Goal: Task Accomplishment & Management: Manage account settings

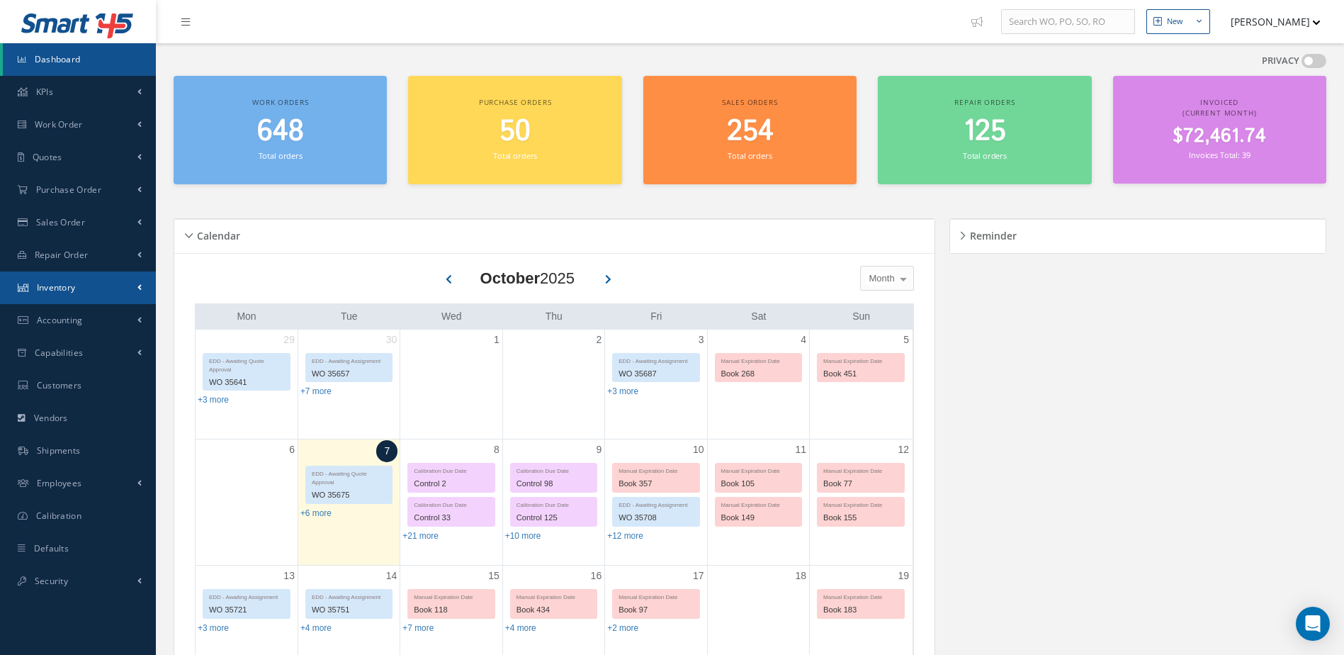
click at [99, 280] on link "Inventory" at bounding box center [78, 287] width 156 height 33
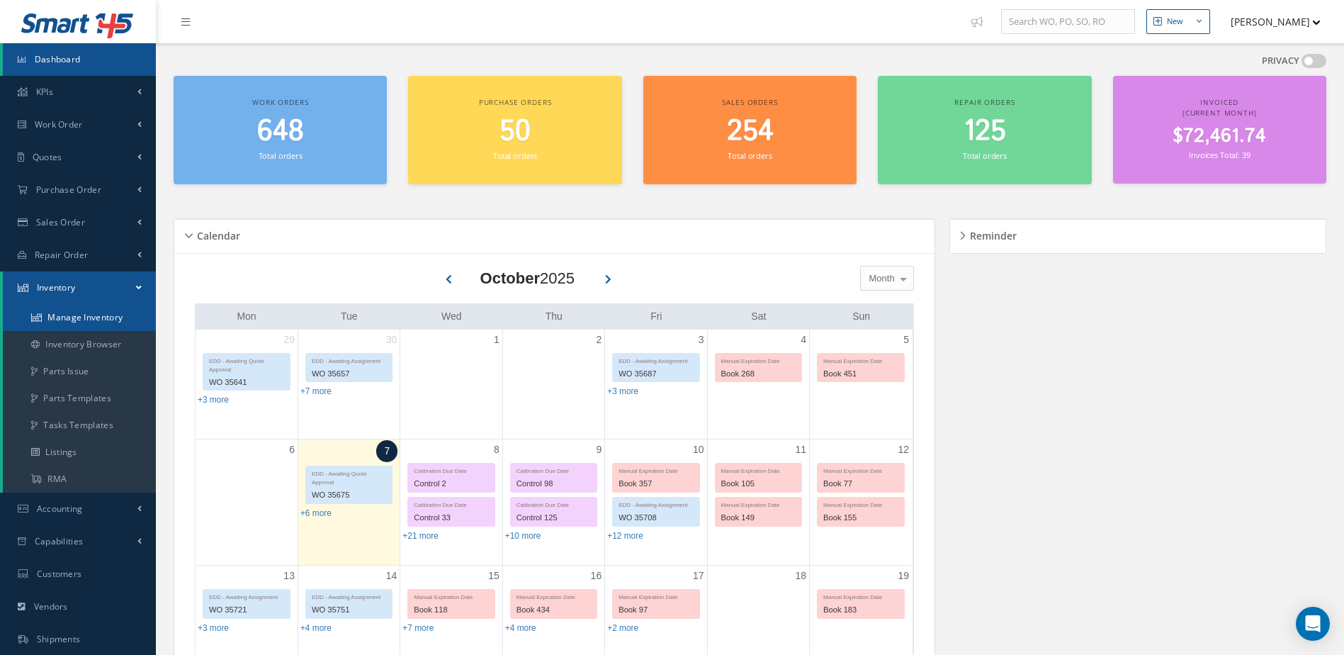
click at [94, 312] on link "Manage Inventory" at bounding box center [79, 317] width 153 height 27
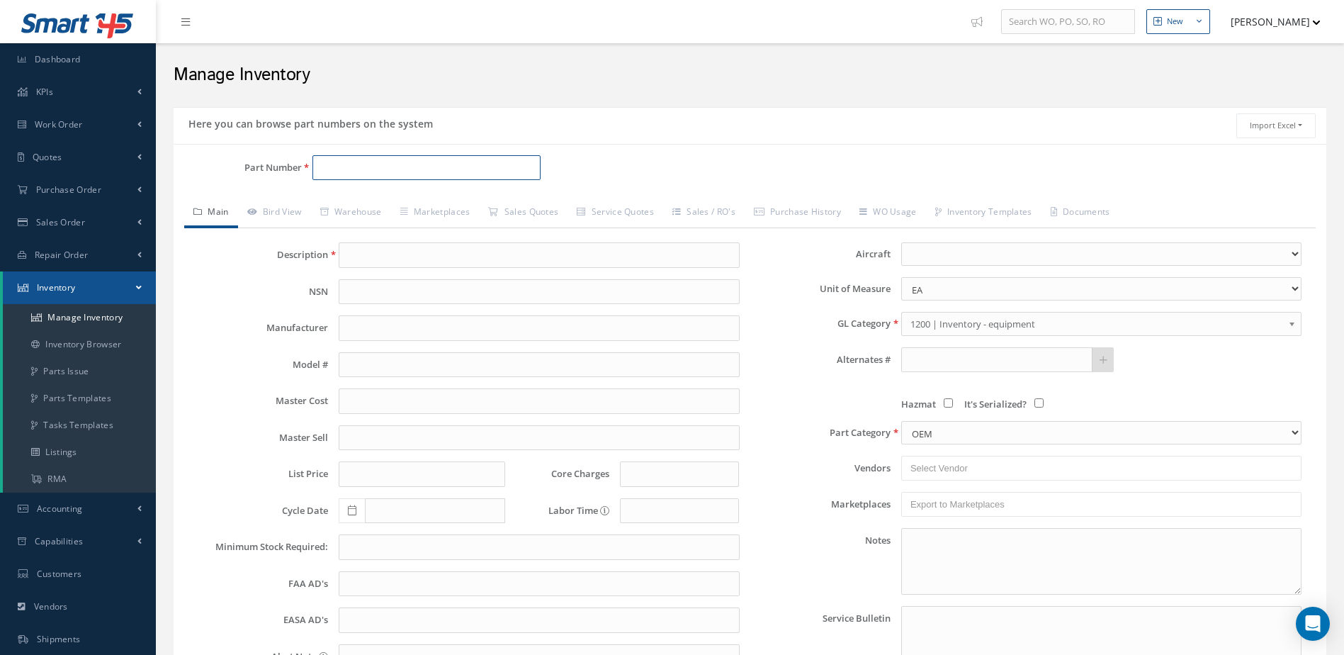
click at [339, 174] on input "Part Number" at bounding box center [426, 168] width 229 height 26
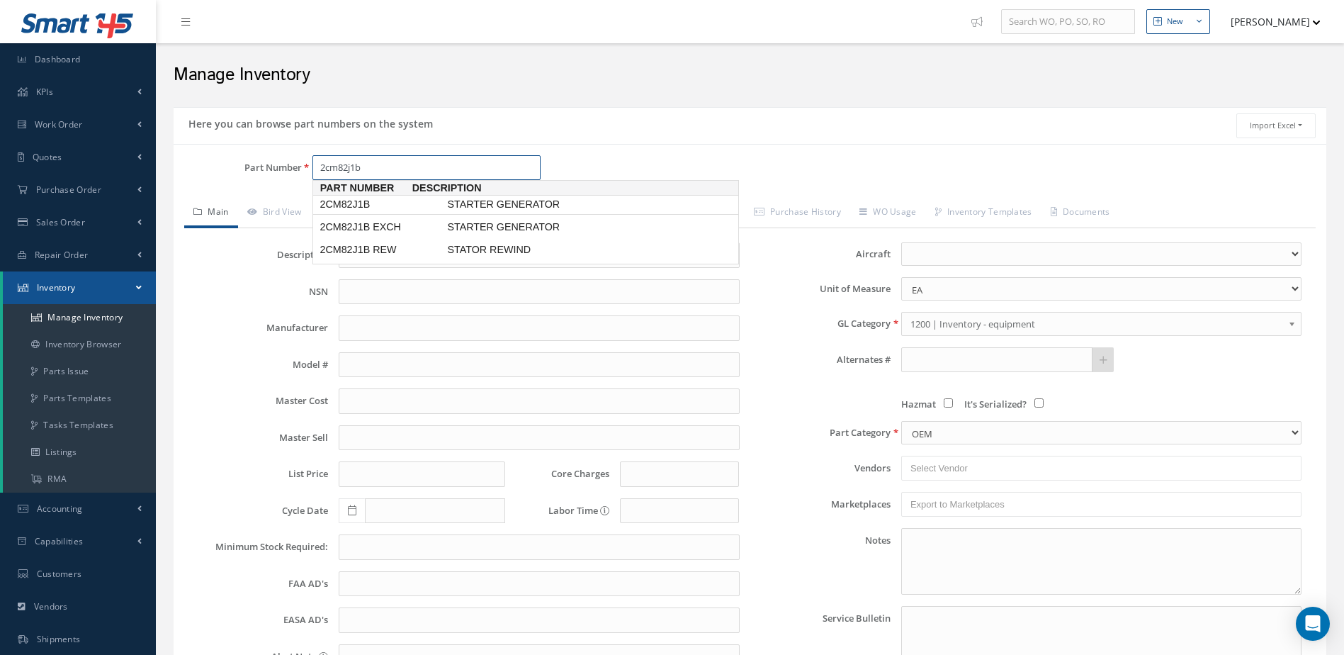
click at [512, 203] on span "STARTER GENERATOR" at bounding box center [550, 204] width 213 height 15
type input "2CM82J1B"
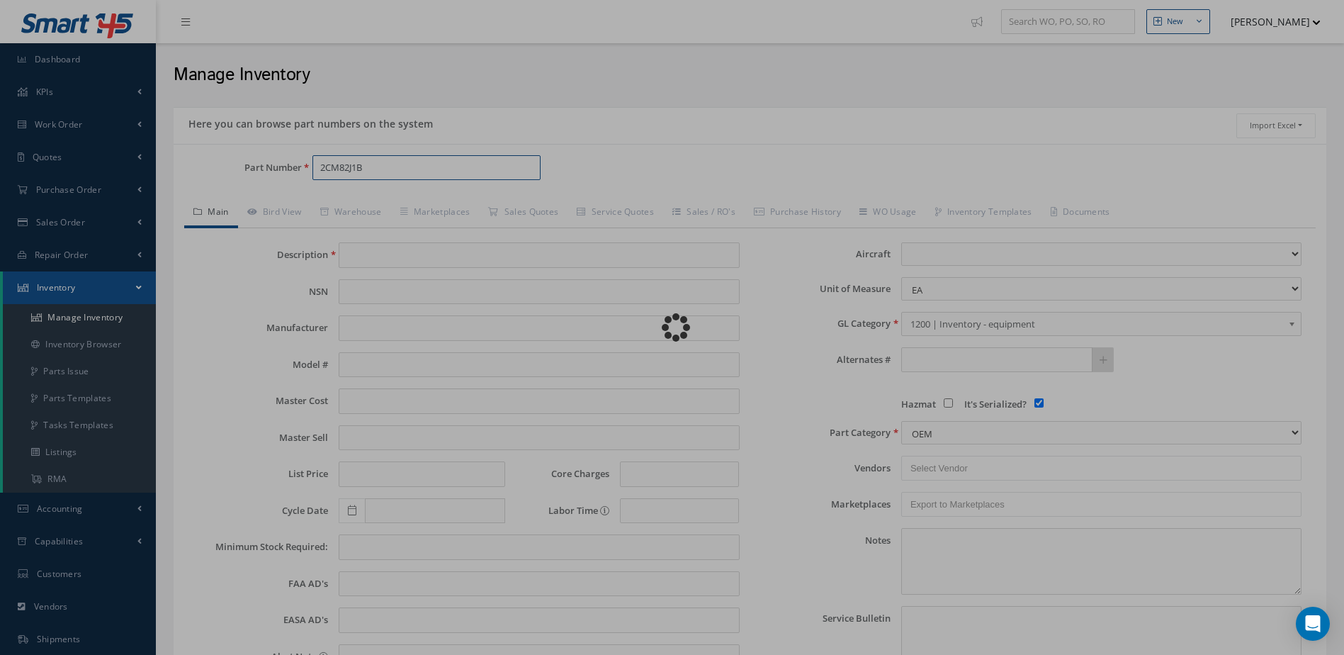
type input "STARTER GENERATOR"
type input "1750.00"
type input "0.00"
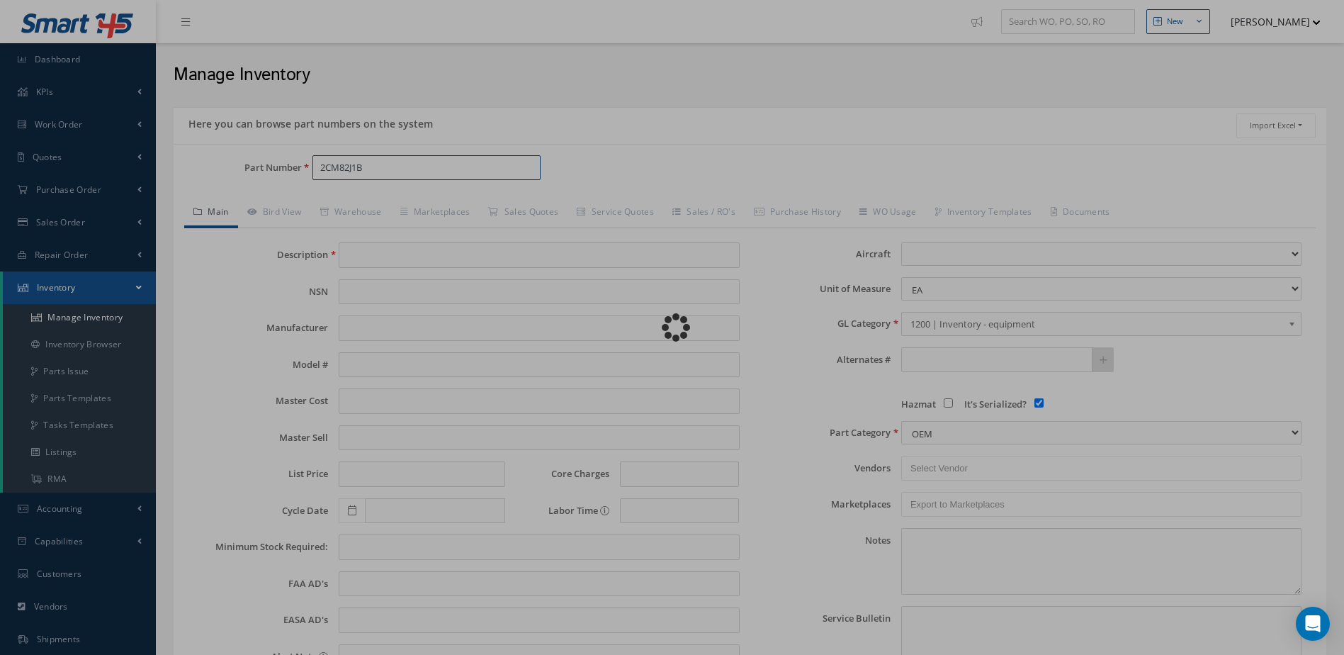
select select
checkbox input "true"
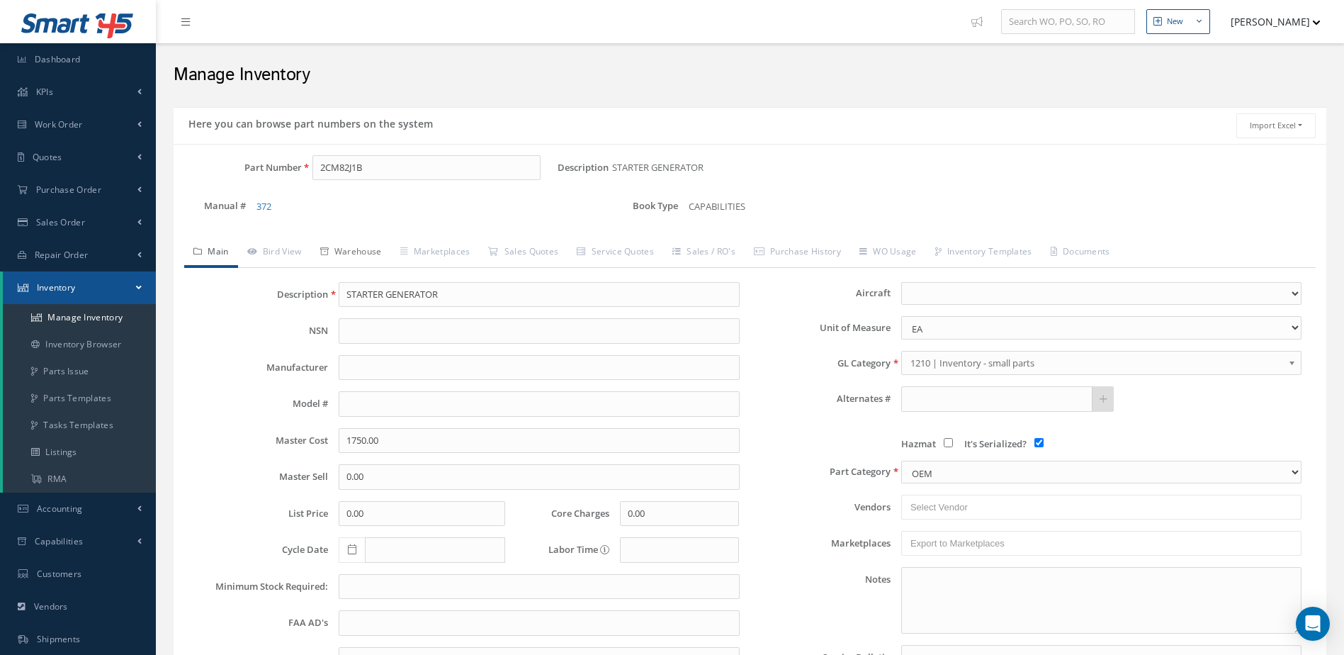
click at [366, 251] on link "Warehouse" at bounding box center [351, 253] width 80 height 30
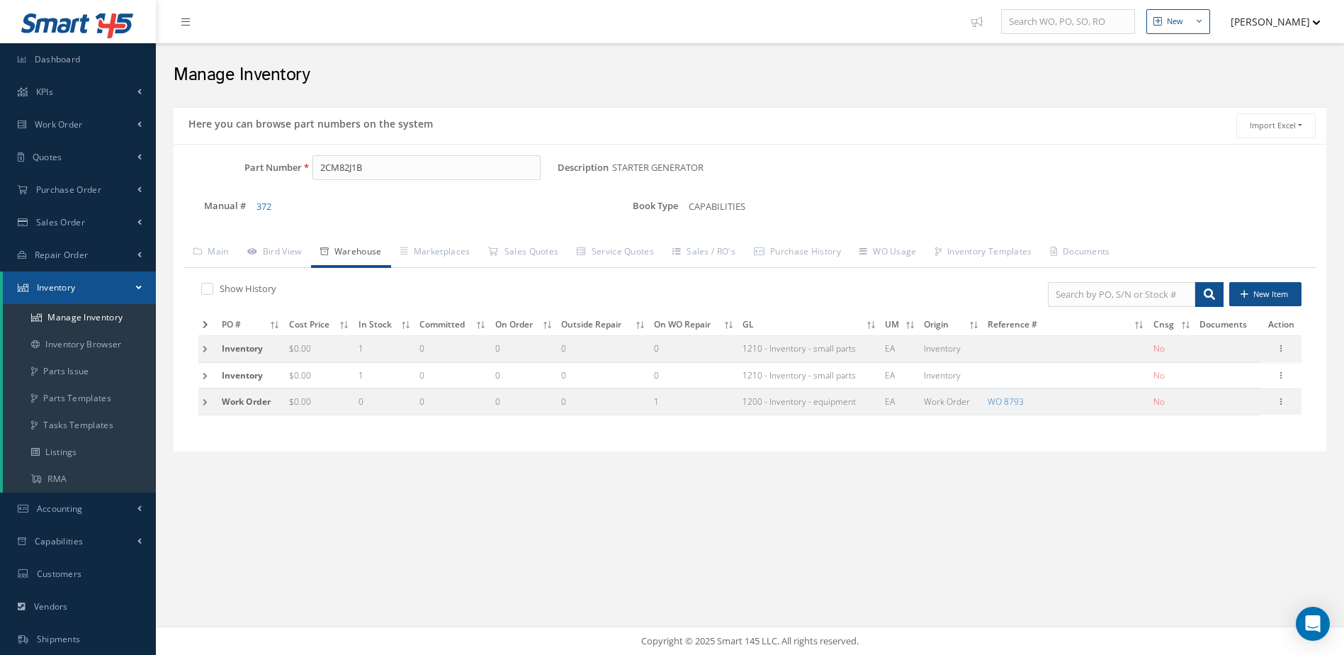
click at [206, 325] on icon at bounding box center [206, 324] width 6 height 9
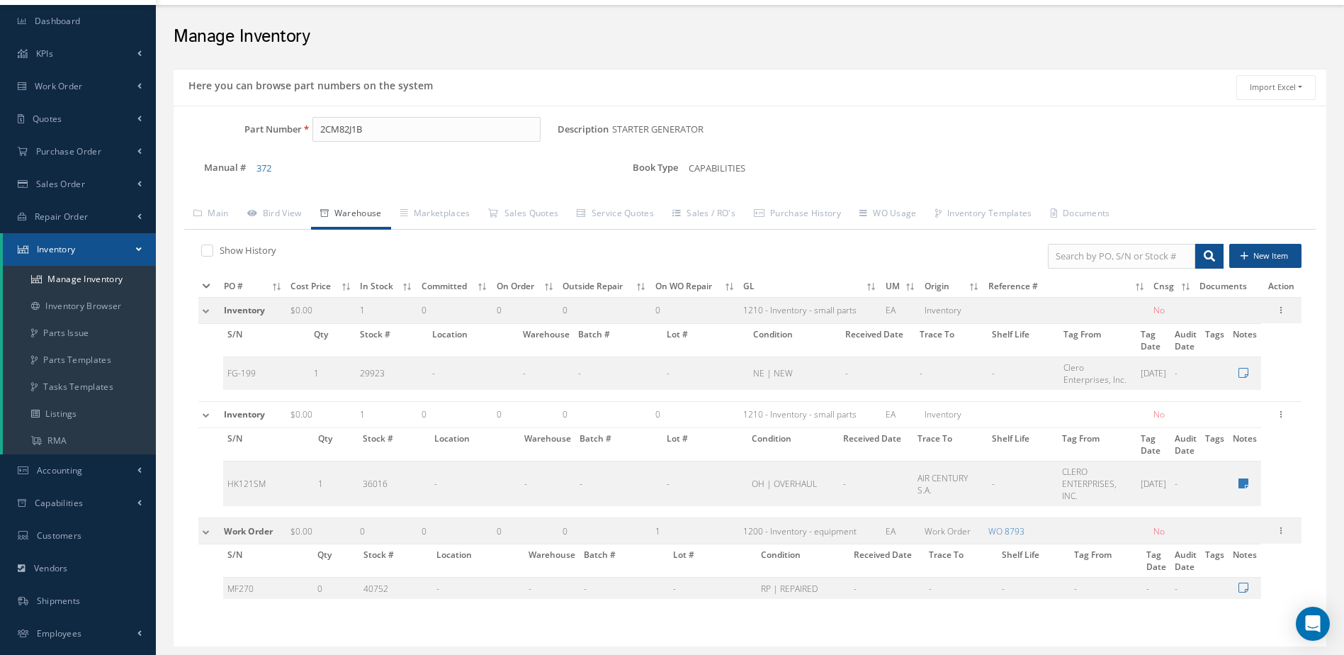
scroll to position [131, 0]
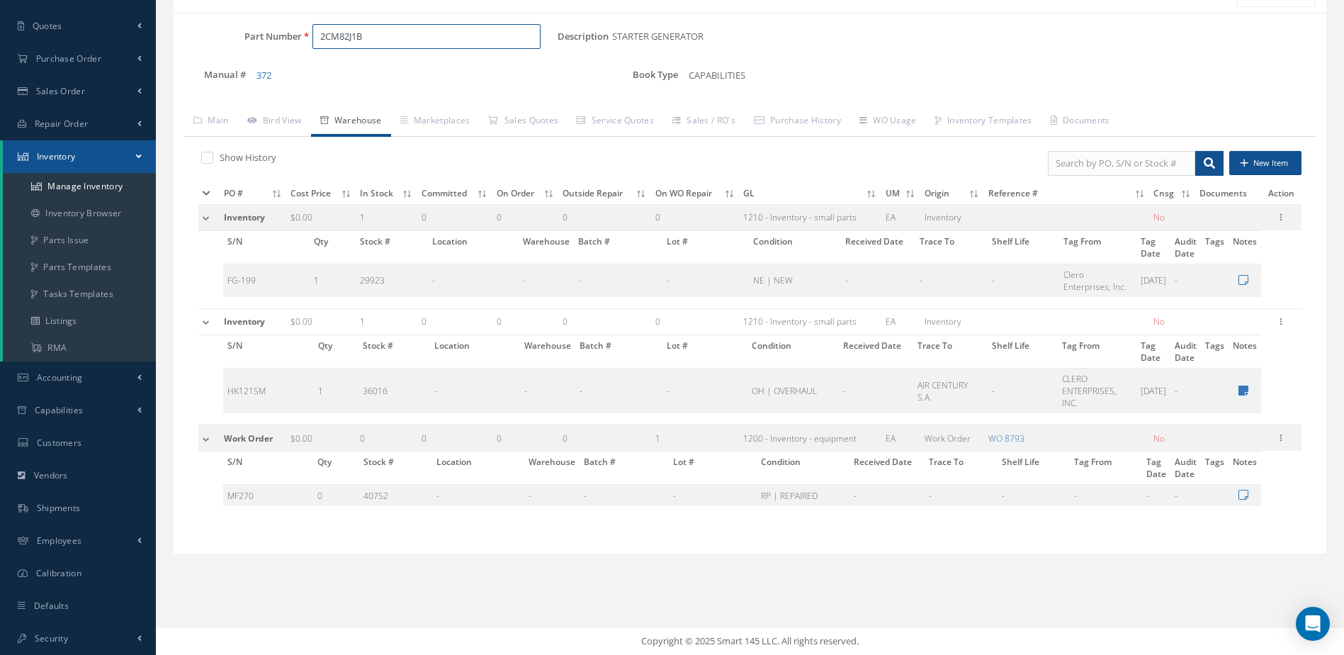
drag, startPoint x: 377, startPoint y: 37, endPoint x: 292, endPoint y: 61, distance: 88.4
click at [292, 61] on div "Part Number 2CM82J1B Description STARTER GENERATOR Alternates Manual # 372 Book…" at bounding box center [750, 62] width 1153 height 76
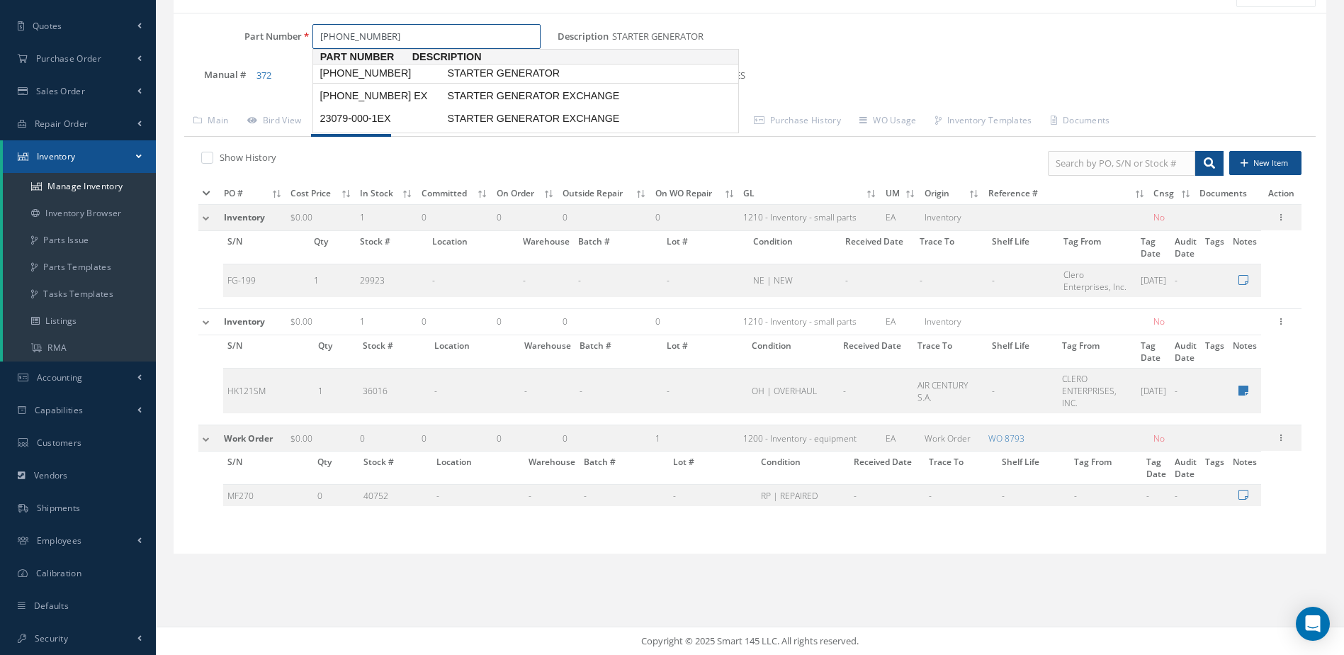
click at [366, 76] on span "[PHONE_NUMBER]" at bounding box center [381, 73] width 128 height 15
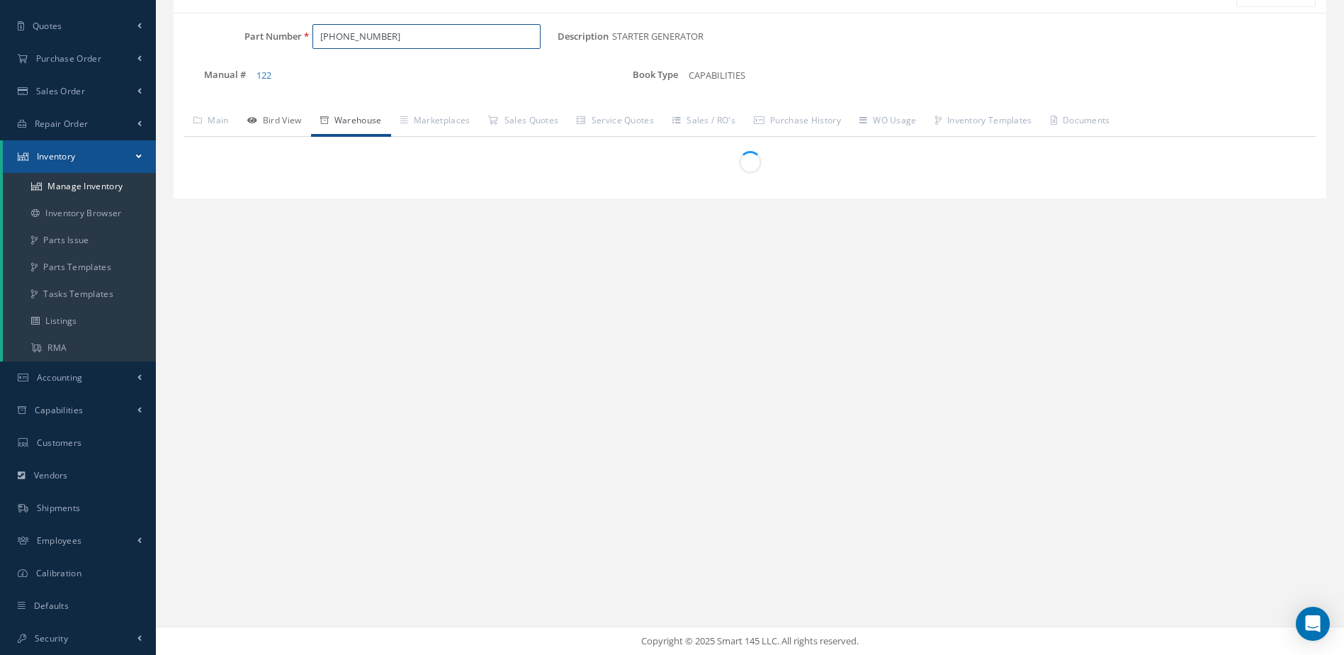
type input "[PHONE_NUMBER]"
click at [289, 119] on link "Bird View" at bounding box center [274, 122] width 73 height 30
click at [358, 118] on link "Warehouse" at bounding box center [351, 122] width 80 height 30
